Goal: Use online tool/utility: Utilize a website feature to perform a specific function

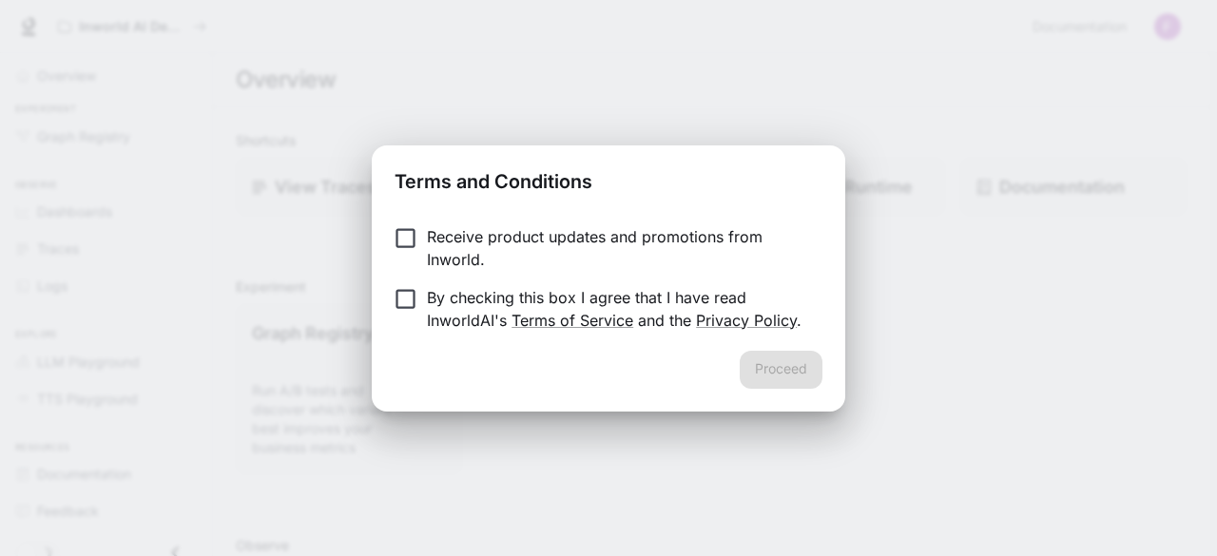
click at [631, 232] on p "Receive product updates and promotions from Inworld." at bounding box center [617, 248] width 380 height 46
click at [435, 303] on p "By checking this box I agree that I have read InworldAI's Terms of Service and …" at bounding box center [617, 309] width 380 height 46
click at [765, 385] on button "Proceed" at bounding box center [781, 370] width 83 height 38
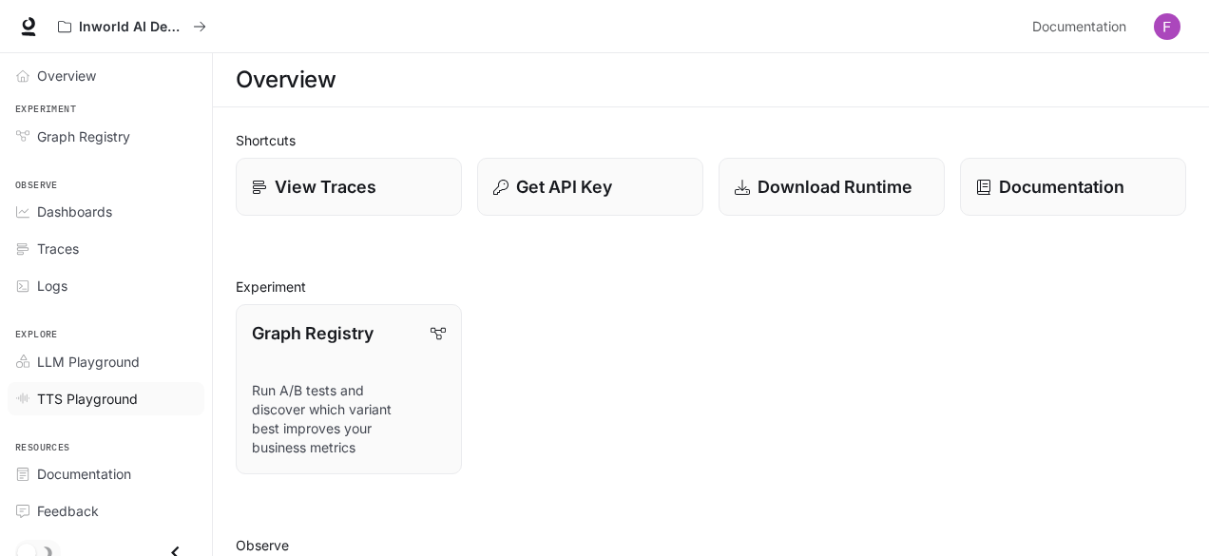
click at [125, 403] on span "TTS Playground" at bounding box center [87, 399] width 101 height 20
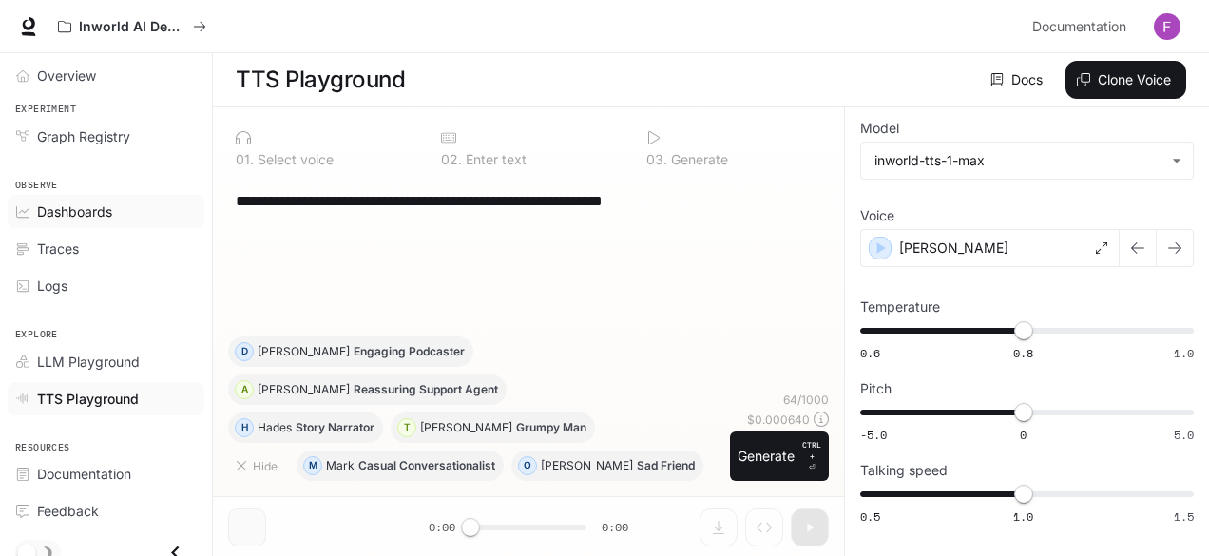
drag, startPoint x: 722, startPoint y: 199, endPoint x: 168, endPoint y: 203, distance: 554.2
click at [168, 203] on div "**********" at bounding box center [604, 278] width 1209 height 557
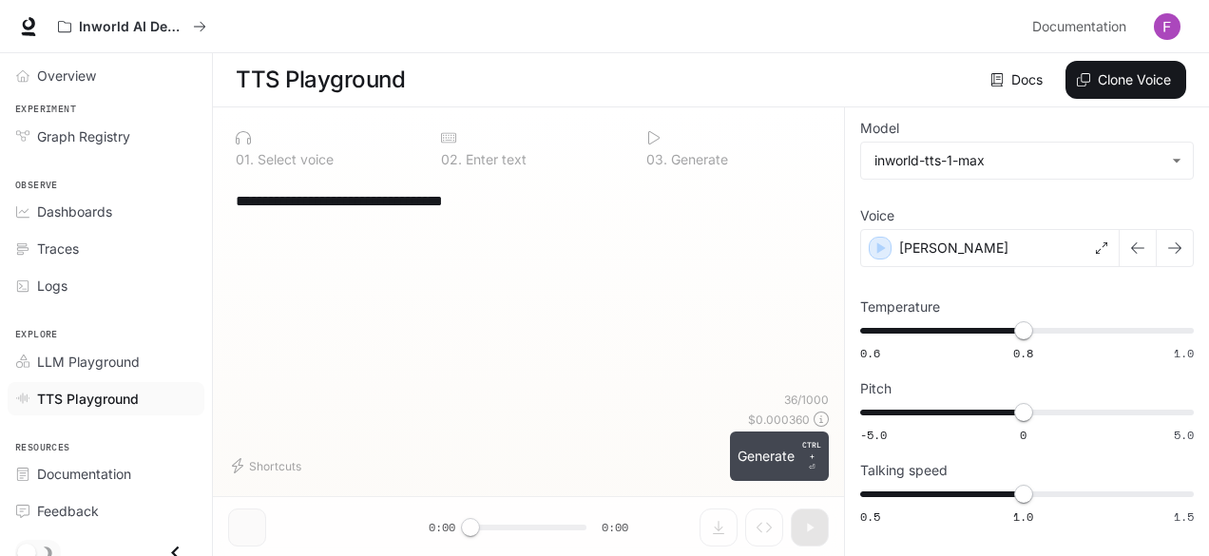
type textarea "**********"
click at [755, 455] on button "Generate CTRL + ⏎" at bounding box center [779, 456] width 99 height 49
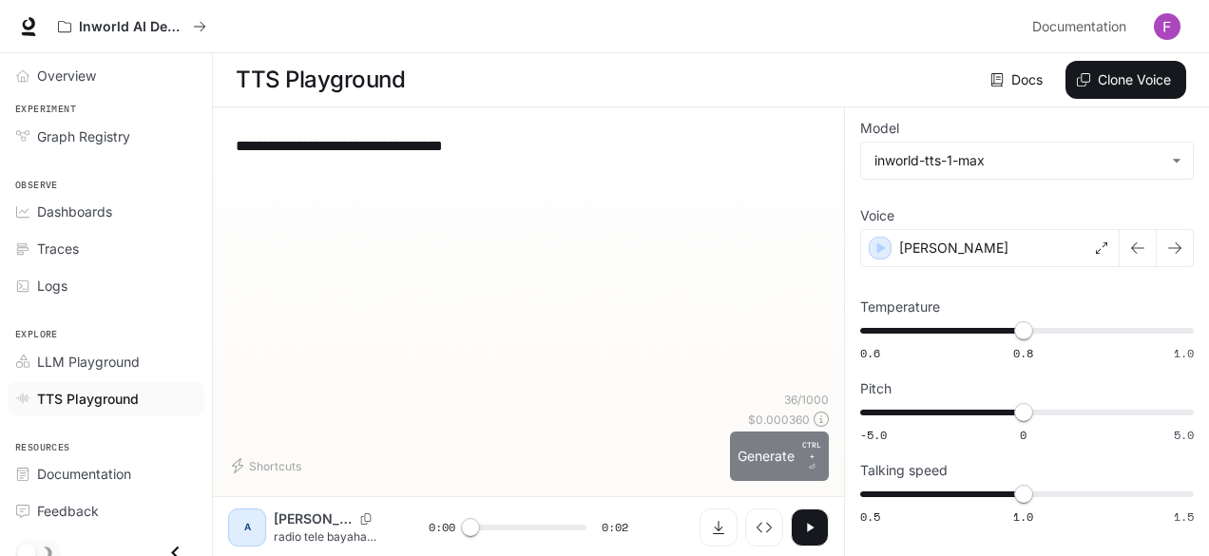
click at [755, 455] on button "Generate CTRL + ⏎" at bounding box center [779, 456] width 99 height 49
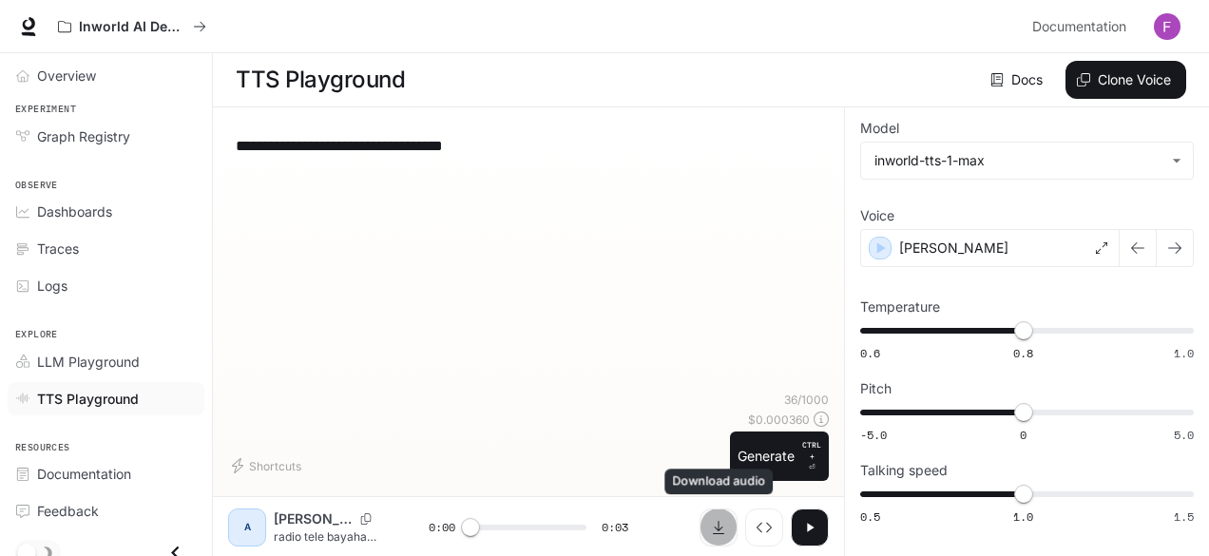
click at [732, 528] on button "Download audio" at bounding box center [719, 528] width 38 height 38
click at [825, 533] on button "button" at bounding box center [810, 528] width 38 height 38
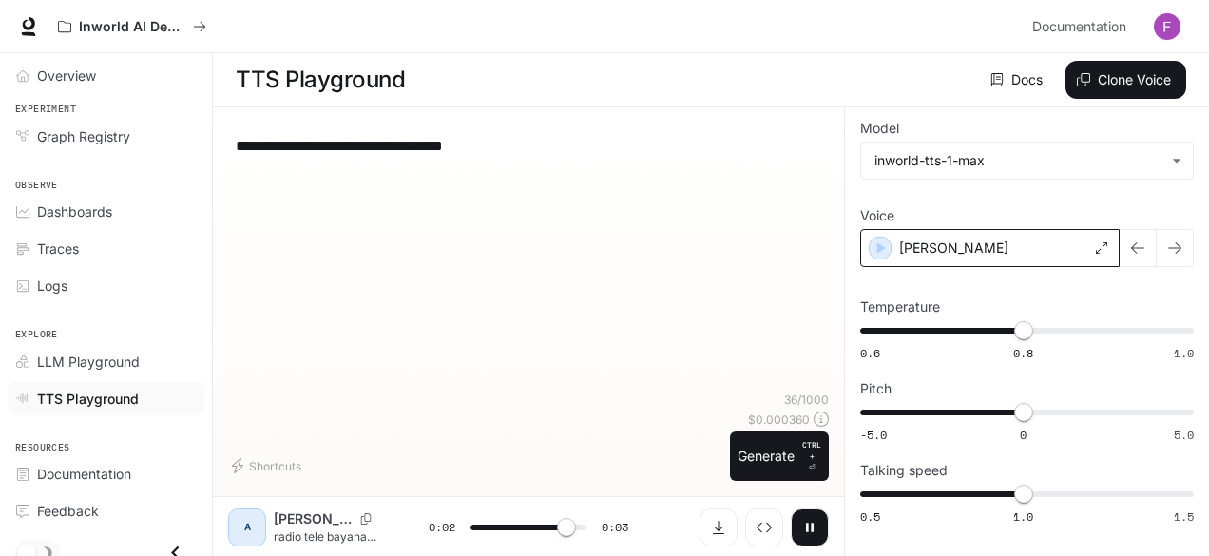
click at [985, 255] on div "[PERSON_NAME]" at bounding box center [990, 248] width 260 height 38
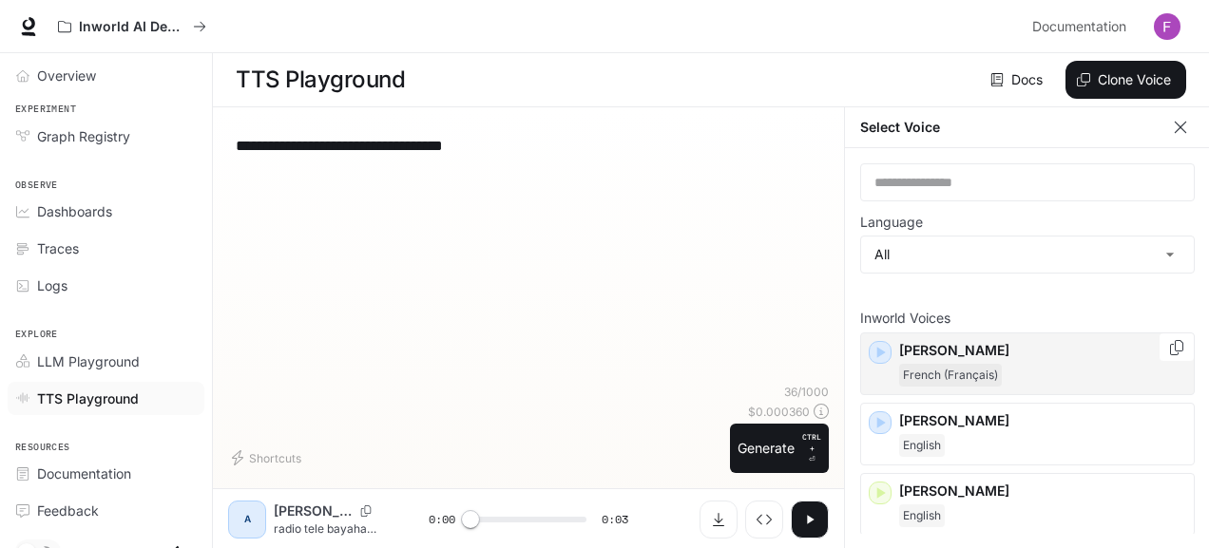
click at [918, 355] on p "[PERSON_NAME]" at bounding box center [1042, 350] width 287 height 19
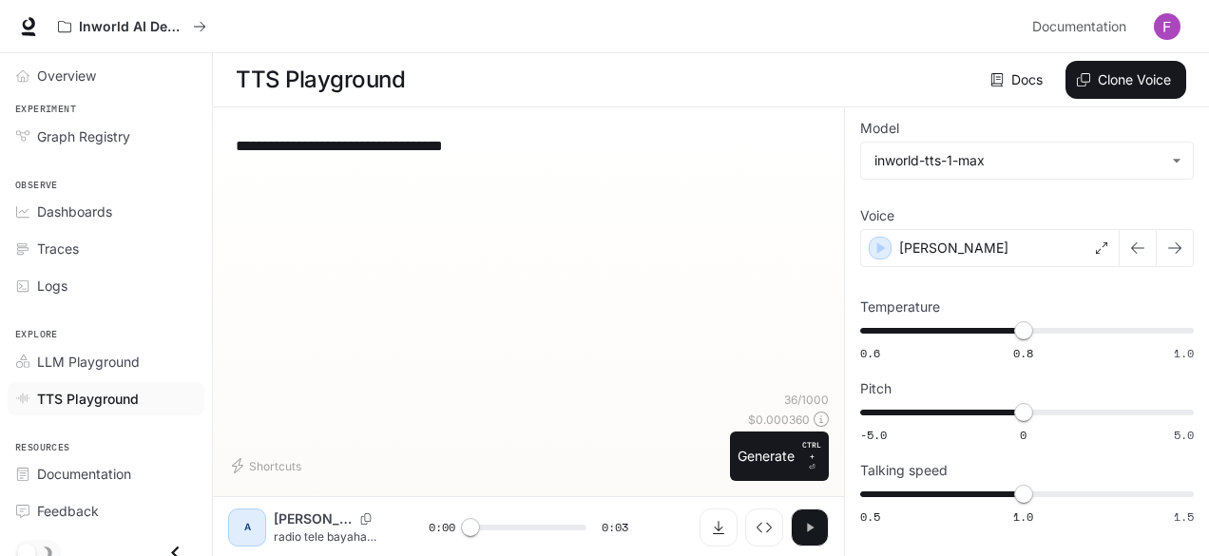
click at [819, 515] on button "button" at bounding box center [810, 528] width 38 height 38
click at [1016, 172] on body "**********" at bounding box center [608, 278] width 1217 height 557
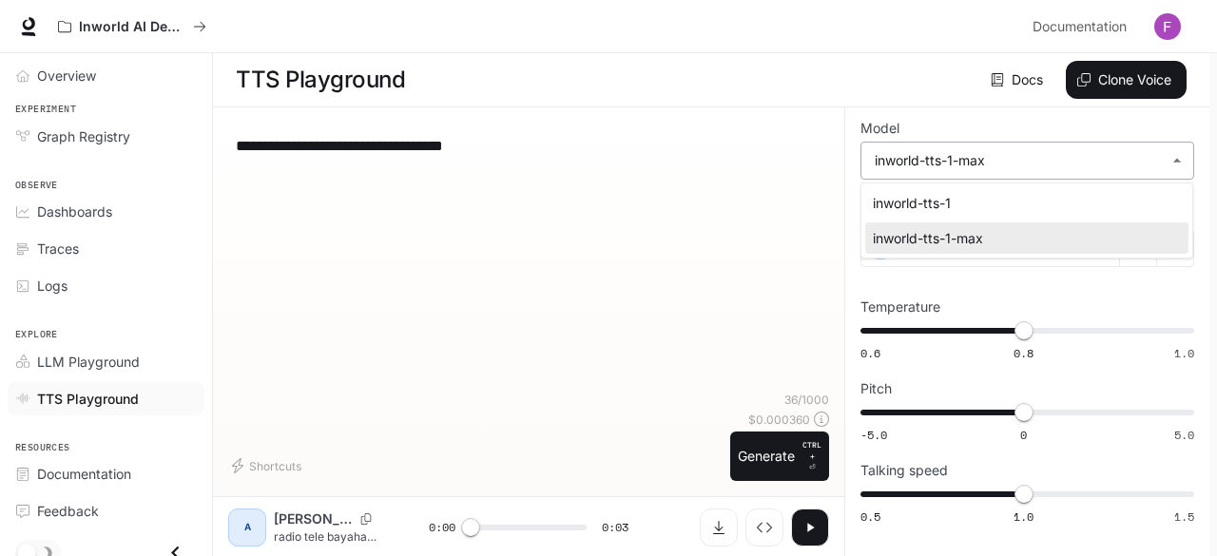
click at [1016, 172] on div at bounding box center [608, 278] width 1217 height 556
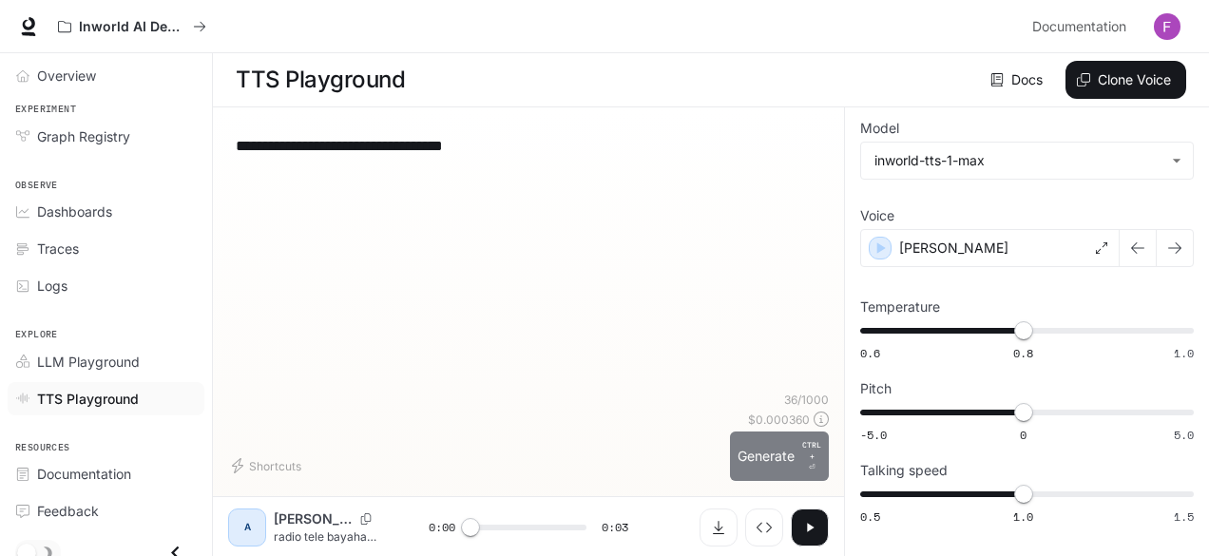
click at [784, 460] on button "Generate CTRL + ⏎" at bounding box center [779, 456] width 99 height 49
type input "*"
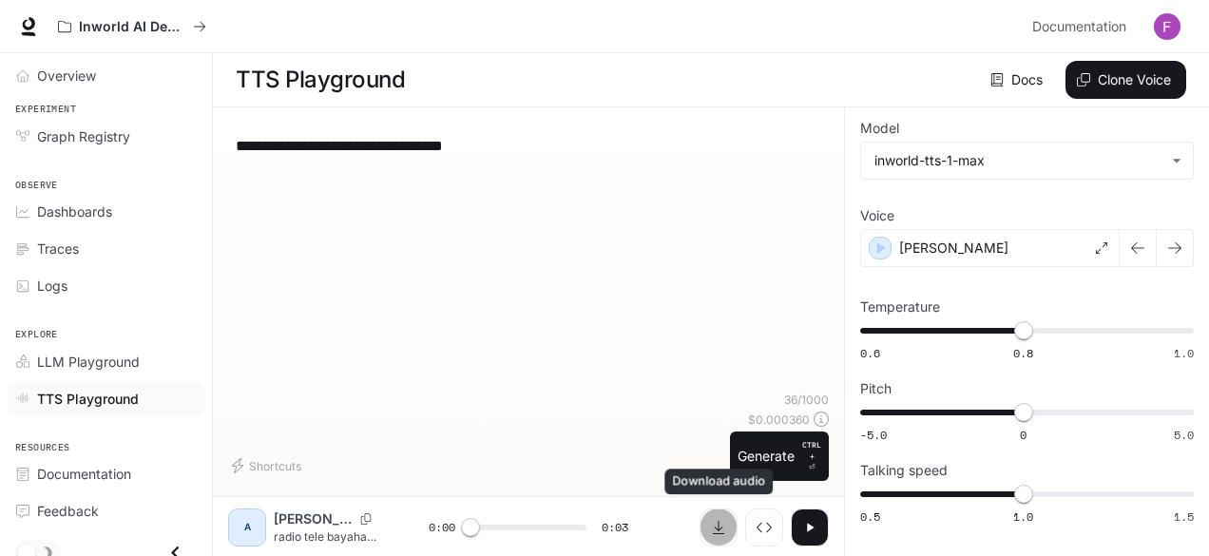
click at [713, 521] on icon "Download audio" at bounding box center [718, 527] width 15 height 15
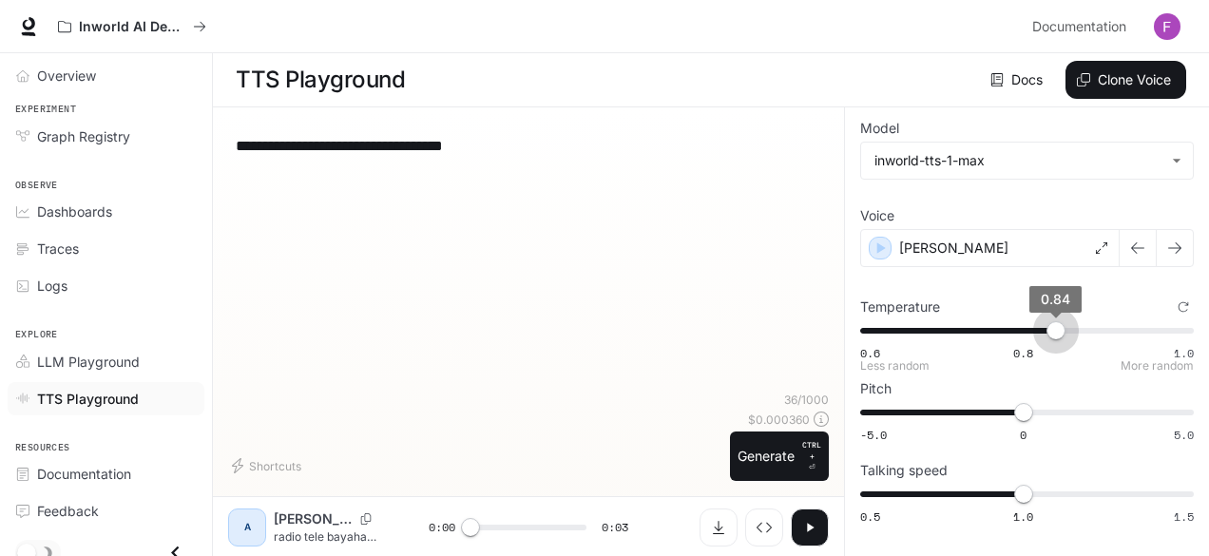
type input "****"
drag, startPoint x: 1020, startPoint y: 339, endPoint x: 1083, endPoint y: 331, distance: 63.3
click at [1083, 331] on span "0.87" at bounding box center [1080, 330] width 19 height 19
click at [810, 518] on button "button" at bounding box center [810, 528] width 38 height 38
type input "*"
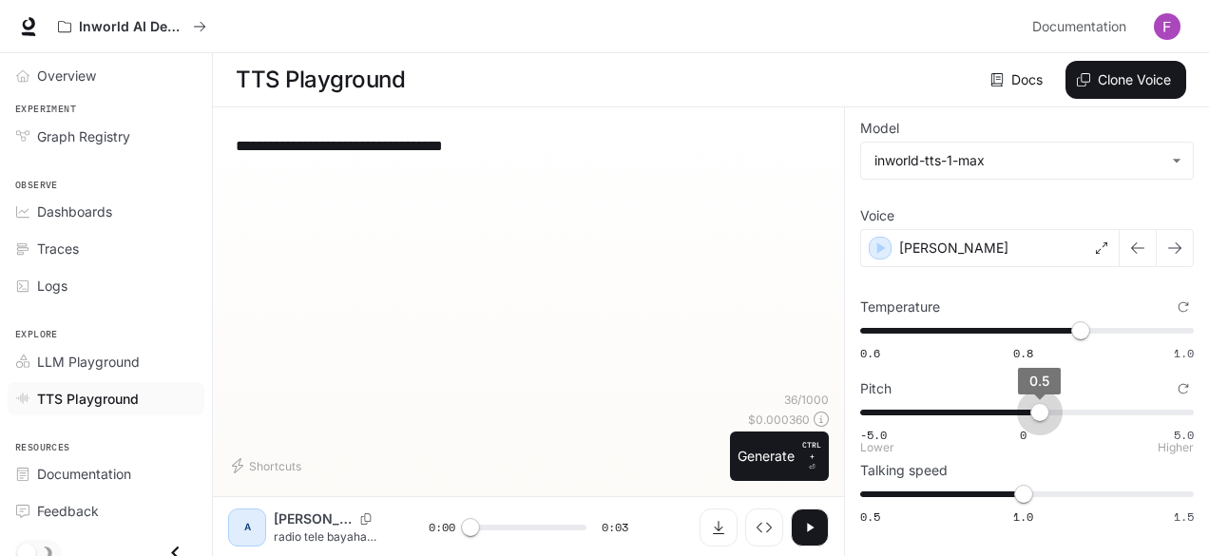
type input "***"
drag, startPoint x: 1025, startPoint y: 420, endPoint x: 1053, endPoint y: 402, distance: 33.8
click at [1053, 403] on span "0.9" at bounding box center [1052, 412] width 19 height 19
click at [804, 522] on icon "button" at bounding box center [809, 527] width 15 height 15
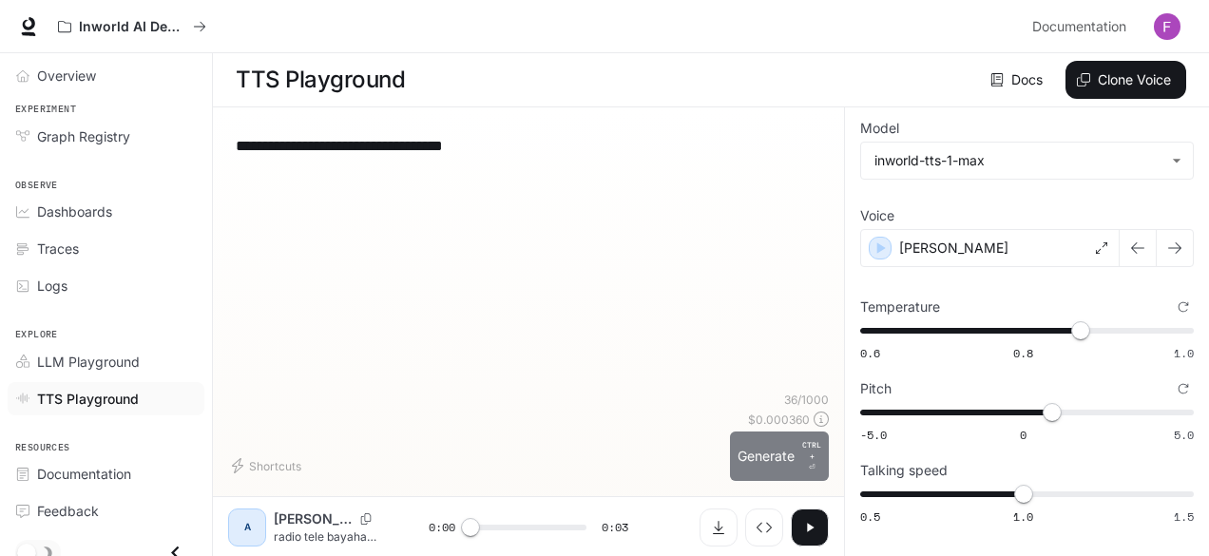
click at [784, 457] on button "Generate CTRL + ⏎" at bounding box center [779, 456] width 99 height 49
click at [812, 524] on icon "button" at bounding box center [810, 527] width 8 height 9
click at [812, 524] on icon "button" at bounding box center [809, 527] width 15 height 15
type input "*"
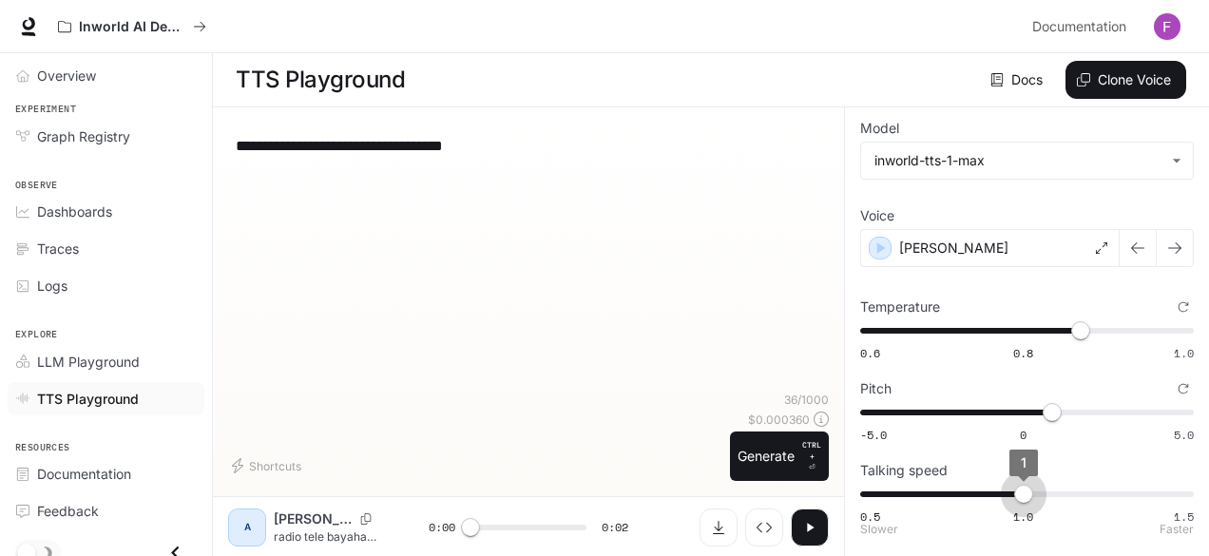
type input "***"
drag, startPoint x: 1029, startPoint y: 497, endPoint x: 1059, endPoint y: 500, distance: 30.6
click at [1059, 500] on span "1.1" at bounding box center [1056, 494] width 19 height 19
click at [803, 533] on icon "button" at bounding box center [809, 527] width 15 height 15
type input "*"
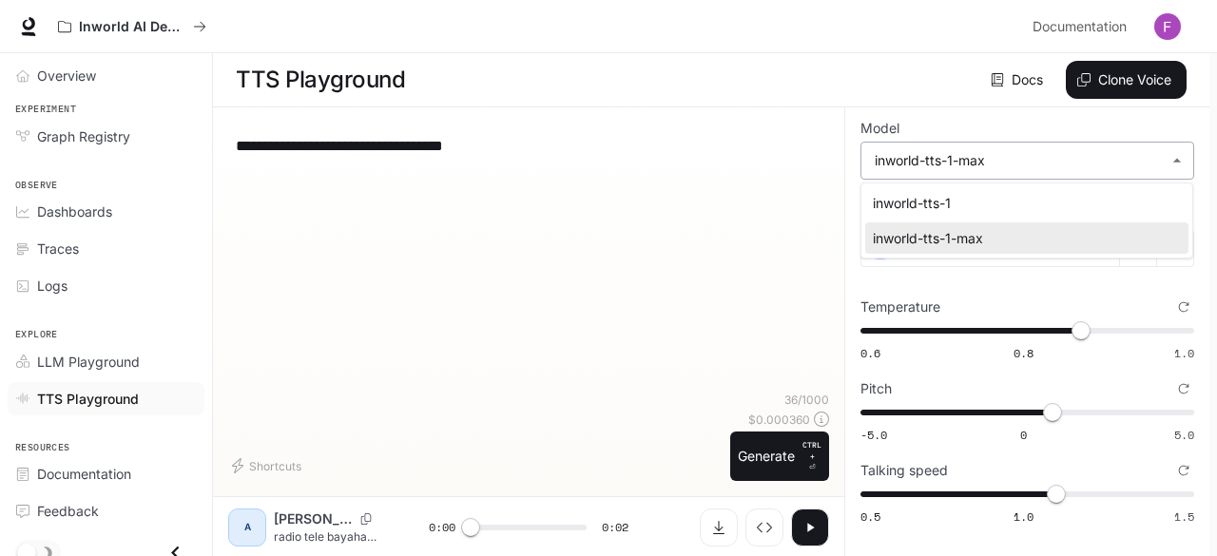
click at [964, 163] on body "**********" at bounding box center [608, 278] width 1217 height 557
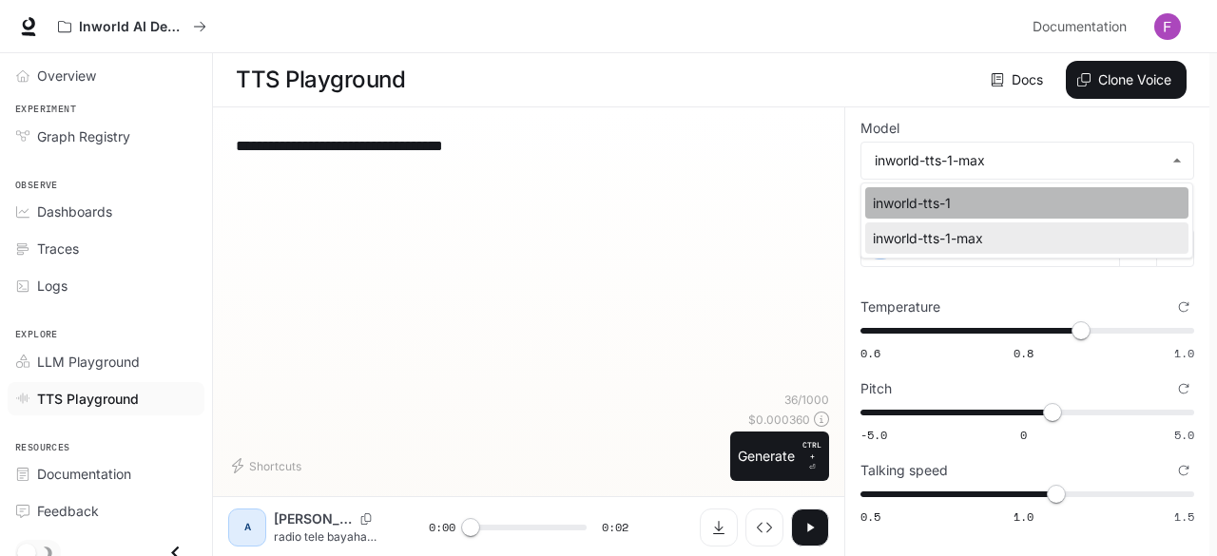
click at [951, 206] on div "inworld-tts-1" at bounding box center [1023, 203] width 300 height 20
type input "**********"
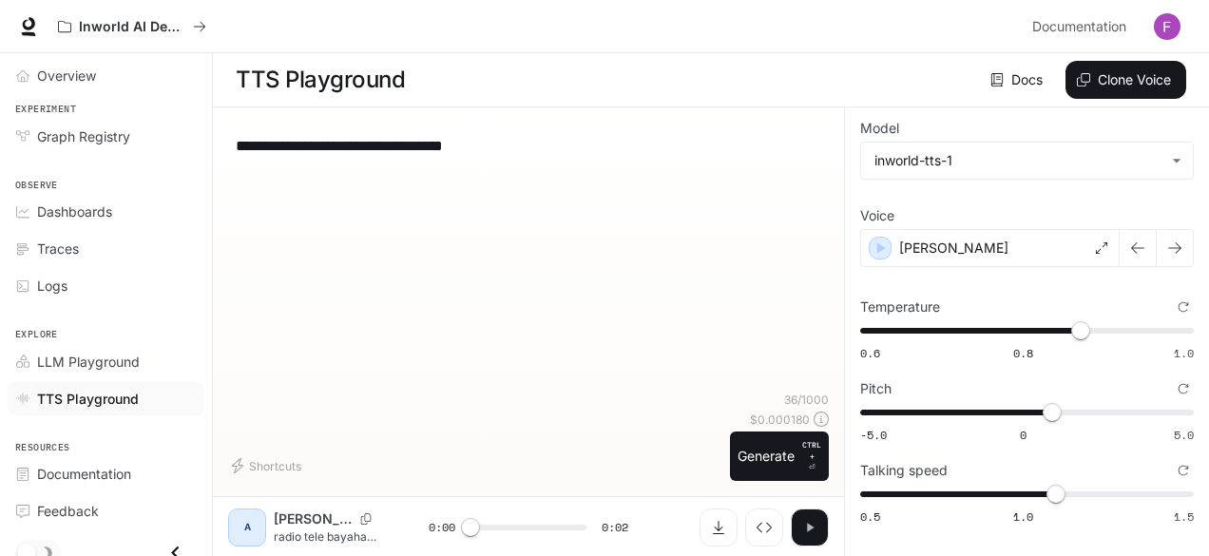
click at [804, 525] on icon "button" at bounding box center [809, 527] width 15 height 15
type input "*"
click at [143, 358] on div "LLM Playground" at bounding box center [116, 362] width 159 height 20
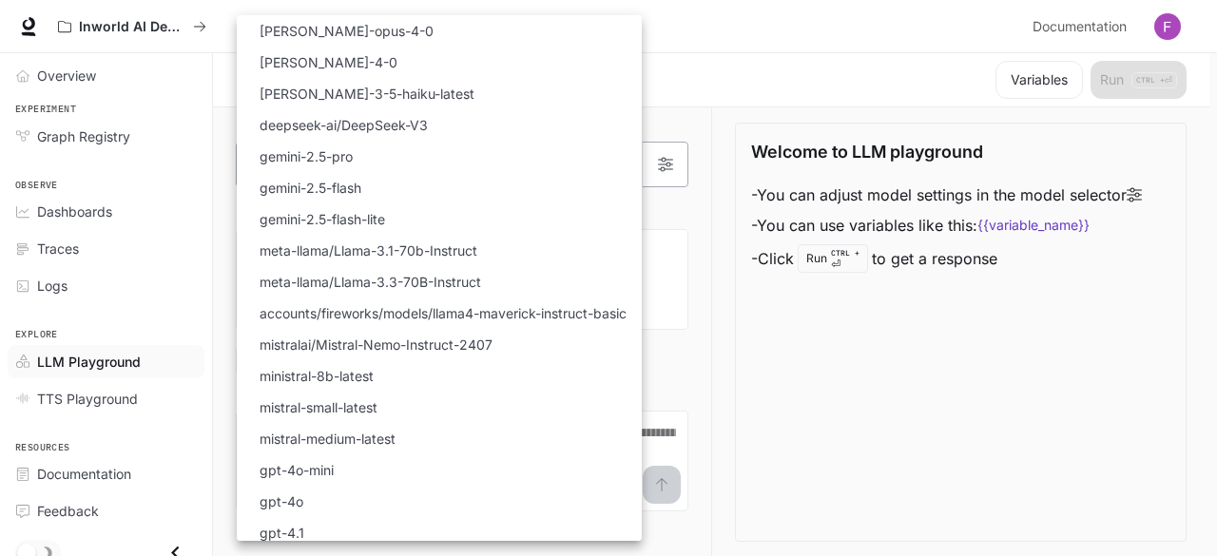
click at [618, 160] on body "Skip to main content Inworld AI Demos Documentation Documentation Portal Overvi…" at bounding box center [608, 278] width 1217 height 557
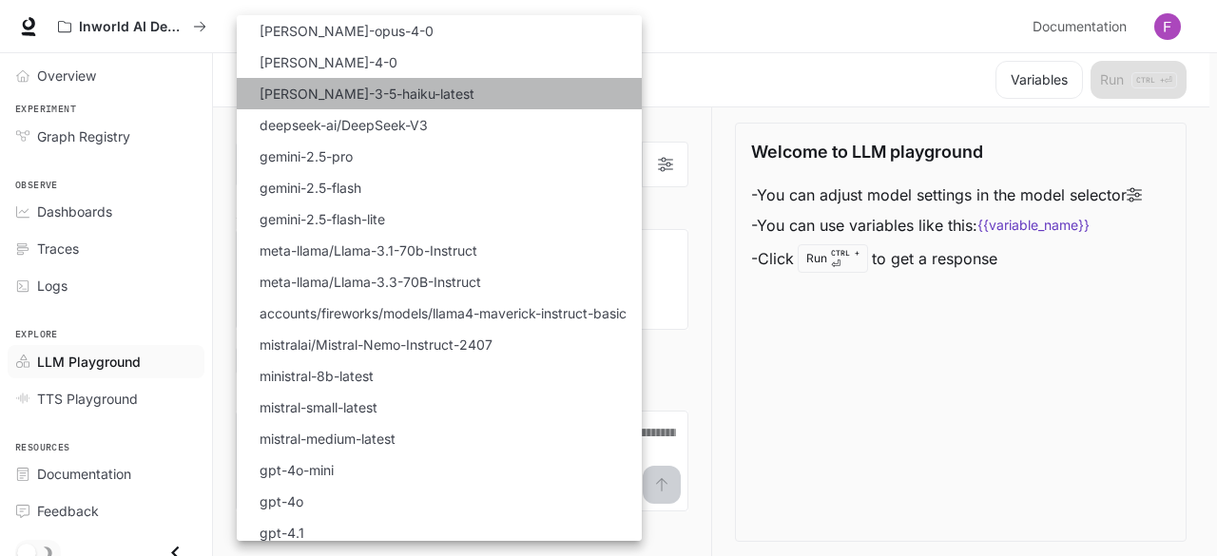
click at [523, 102] on li "[PERSON_NAME]-3-5-haiku-latest" at bounding box center [439, 93] width 405 height 31
type input "**********"
